Goal: Information Seeking & Learning: Learn about a topic

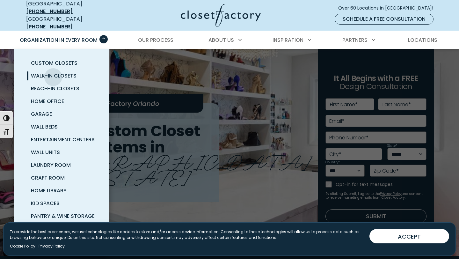
click at [53, 72] on span "Walk-In Closets" at bounding box center [54, 75] width 46 height 7
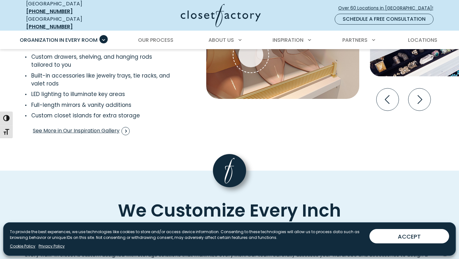
scroll to position [1308, 0]
click at [79, 126] on span "See More in Our Inspiration Gallery" at bounding box center [81, 130] width 97 height 8
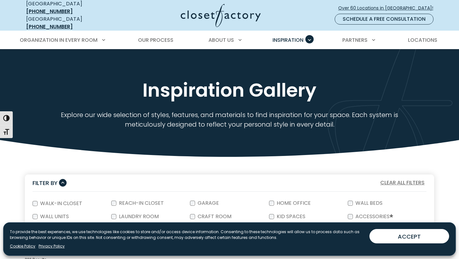
click at [32, 198] on form "Walk-In Closet Reach-In Closet Garage Home Office Wall Beds Wall Units Laundry …" at bounding box center [229, 216] width 409 height 50
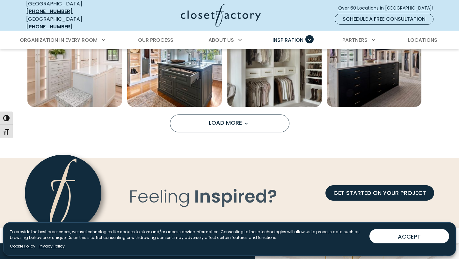
scroll to position [550, 0]
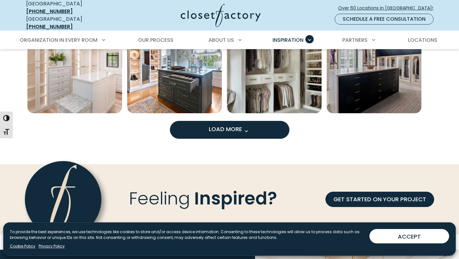
click at [242, 126] on span "Load More" at bounding box center [229, 129] width 41 height 8
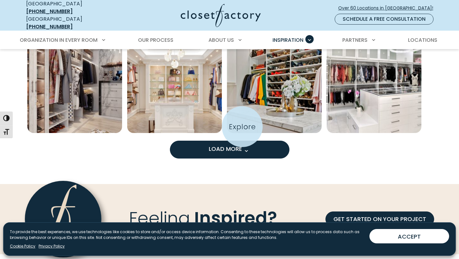
scroll to position [941, 0]
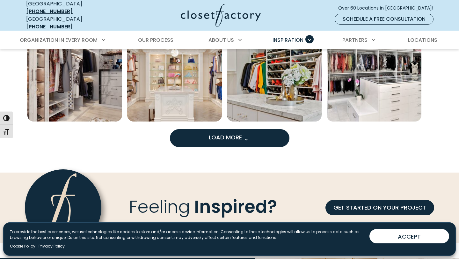
click at [242, 129] on button "Load More" at bounding box center [229, 138] width 119 height 18
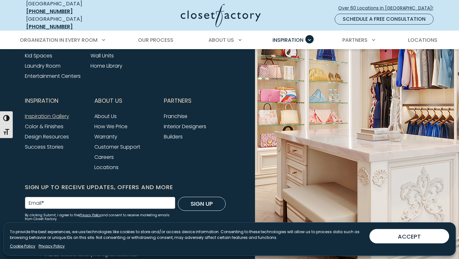
scroll to position [1677, 0]
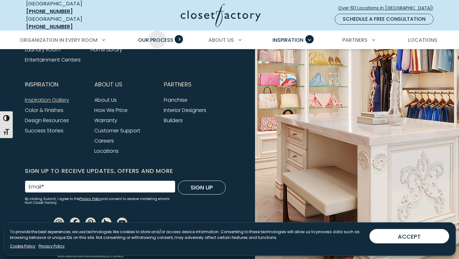
click at [157, 36] on span "Our Process" at bounding box center [155, 39] width 35 height 7
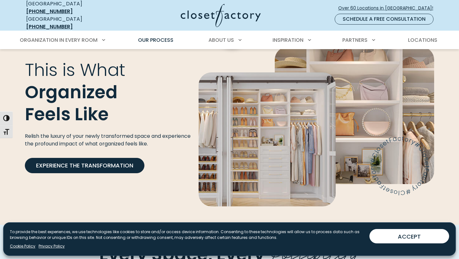
scroll to position [1096, 0]
